Goal: Find contact information: Find contact information

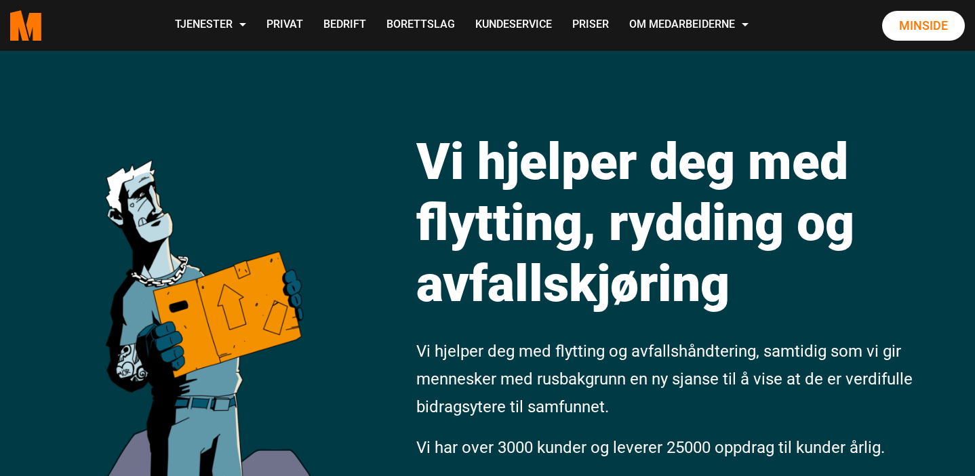
scroll to position [29, 0]
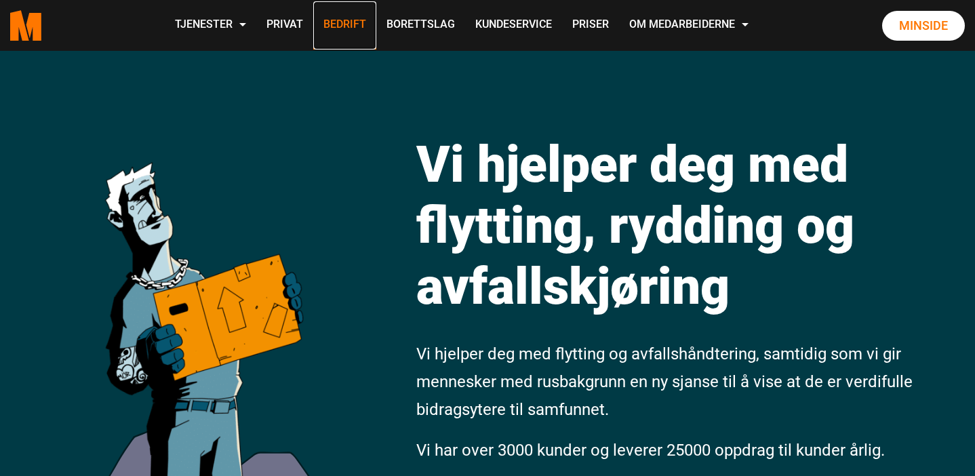
click at [350, 34] on link "Bedrift" at bounding box center [344, 25] width 63 height 48
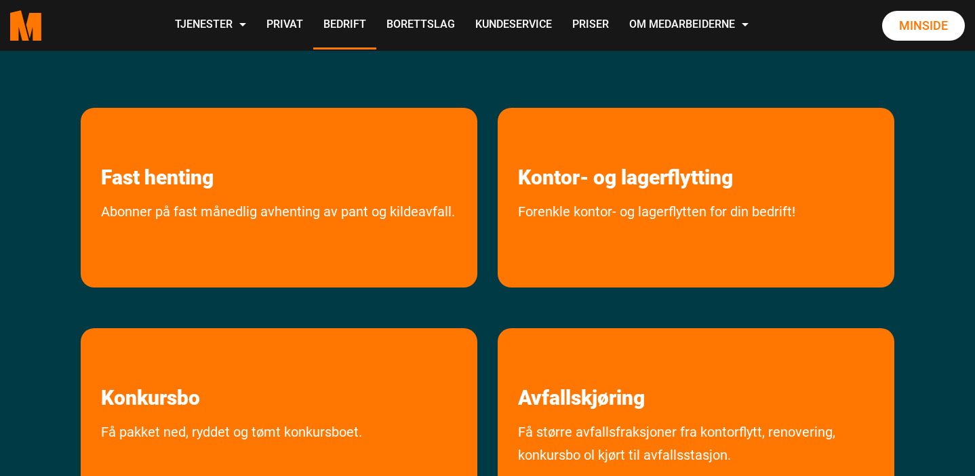
scroll to position [168, 0]
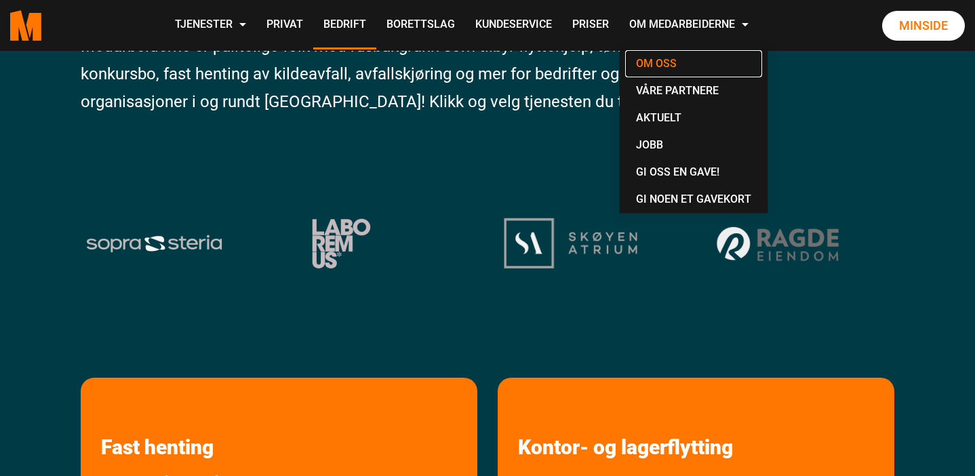
click at [670, 68] on link "Om oss" at bounding box center [693, 63] width 137 height 27
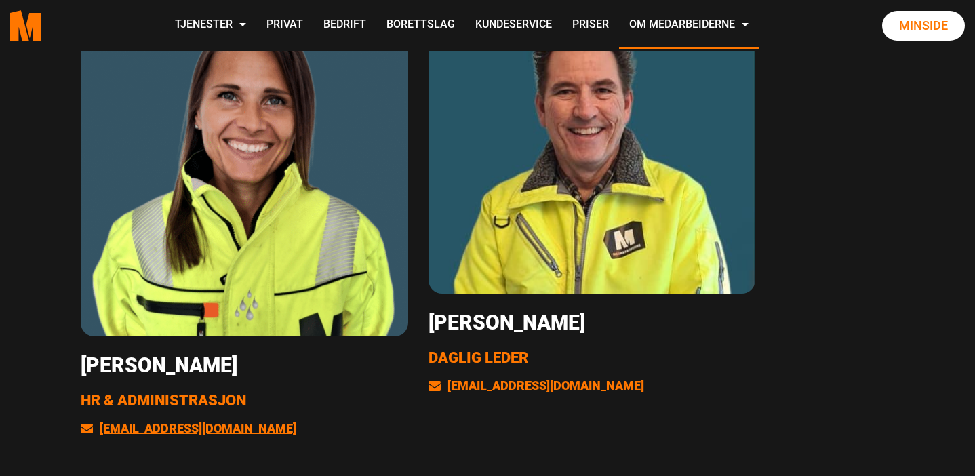
scroll to position [2762, 0]
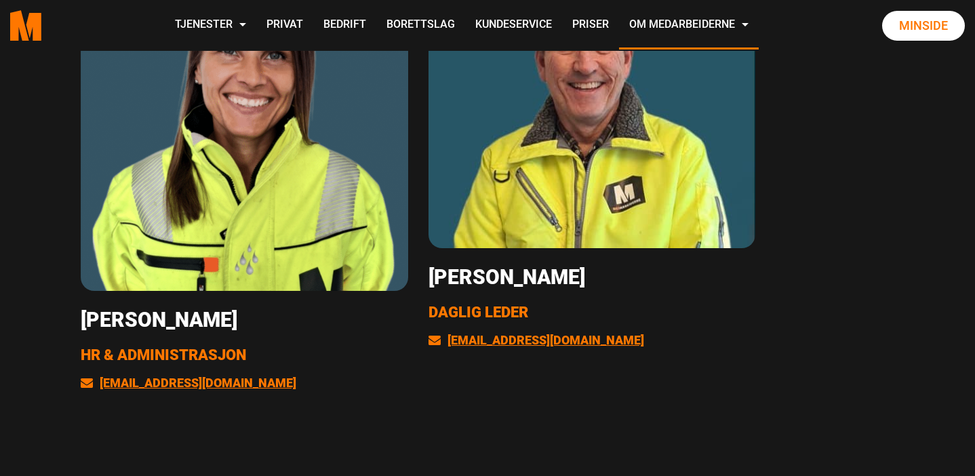
scroll to position [2804, 0]
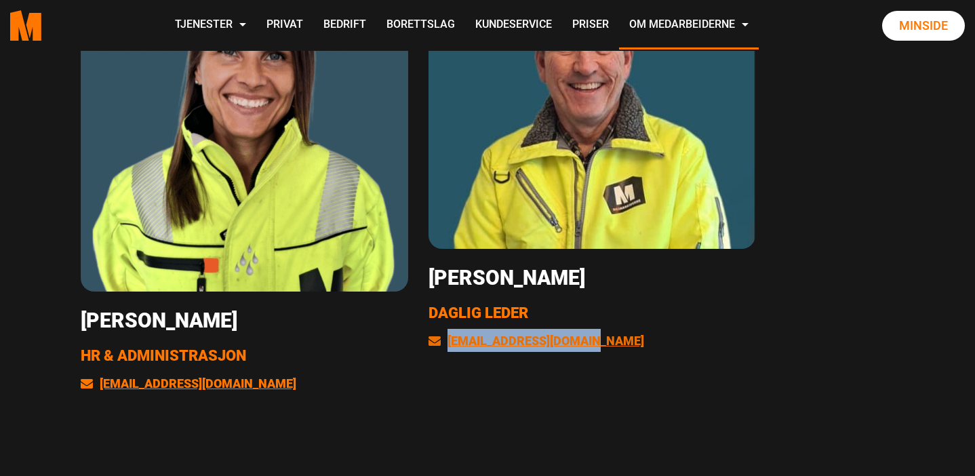
drag, startPoint x: 606, startPoint y: 343, endPoint x: 446, endPoint y: 337, distance: 160.1
click at [446, 337] on p "[EMAIL_ADDRESS][DOMAIN_NAME]" at bounding box center [591, 340] width 327 height 23
copy link "[EMAIL_ADDRESS][DOMAIN_NAME]"
click at [726, 357] on div "Hans Salomonsen Daglig leder leder@medarbeiderne.no" at bounding box center [592, 144] width 348 height 447
